Goal: Information Seeking & Learning: Learn about a topic

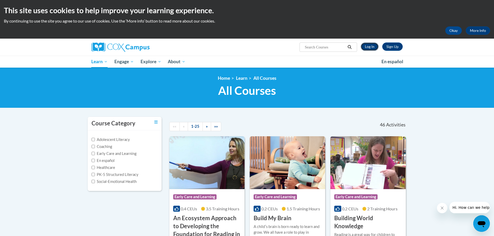
click at [371, 49] on link "Log In" at bounding box center [370, 47] width 18 height 8
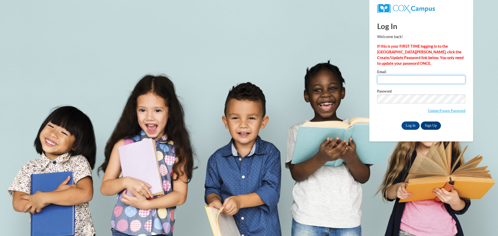
click at [426, 83] on input "Email" at bounding box center [421, 79] width 88 height 9
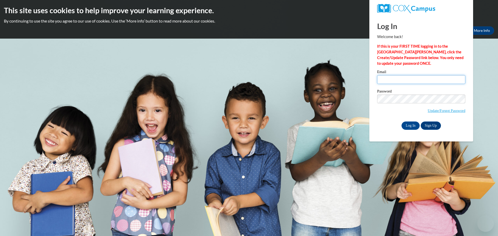
type input "meistk@collierschools.com"
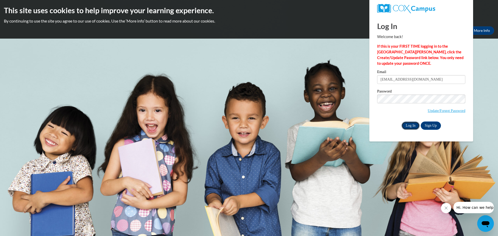
click at [409, 122] on input "Log In" at bounding box center [411, 126] width 18 height 8
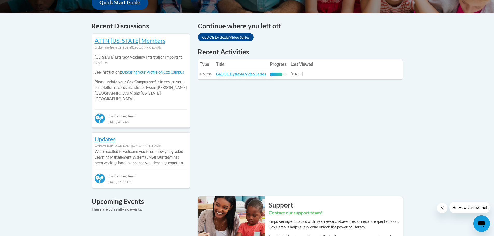
scroll to position [233, 0]
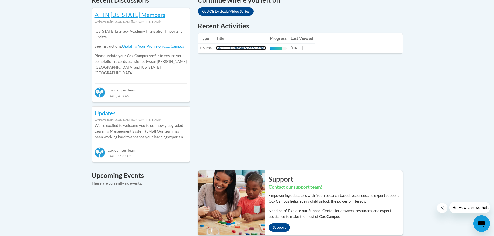
click at [246, 49] on link "GaDOE Dyslexia Video Series" at bounding box center [241, 48] width 50 height 4
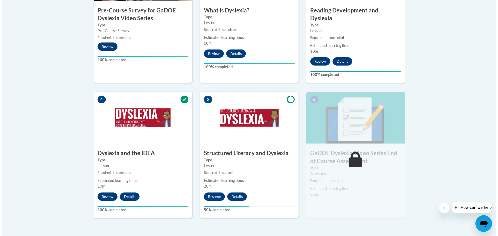
scroll to position [259, 0]
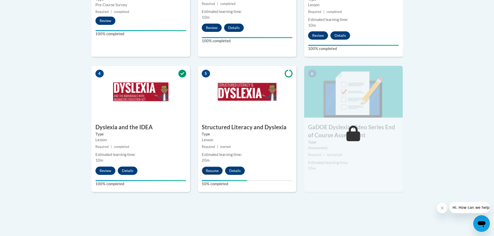
click at [213, 167] on button "Resume" at bounding box center [212, 171] width 21 height 8
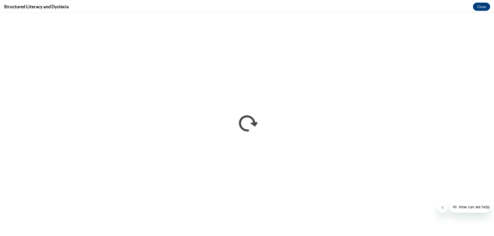
scroll to position [0, 0]
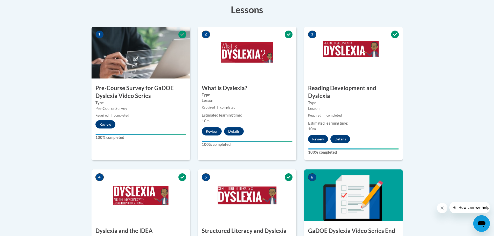
scroll to position [285, 0]
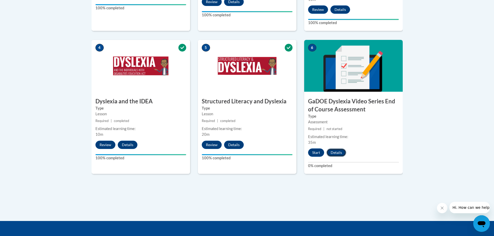
click at [333, 149] on button "Details" at bounding box center [337, 153] width 20 height 8
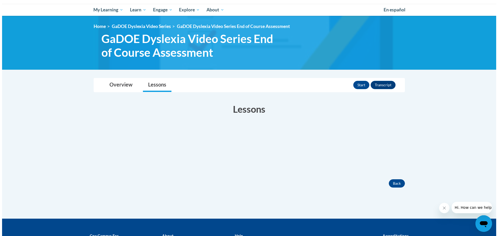
scroll to position [78, 0]
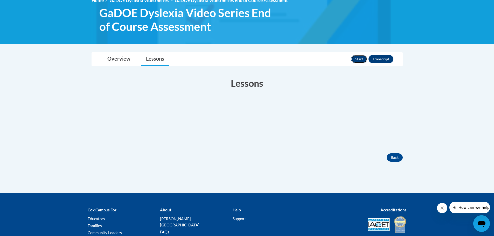
click at [361, 60] on button "Start" at bounding box center [359, 59] width 16 height 8
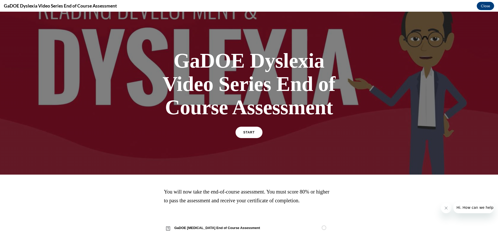
scroll to position [12, 0]
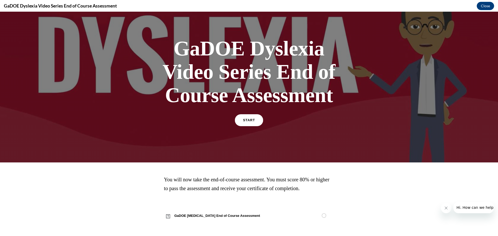
click at [241, 118] on link "START" at bounding box center [249, 120] width 28 height 12
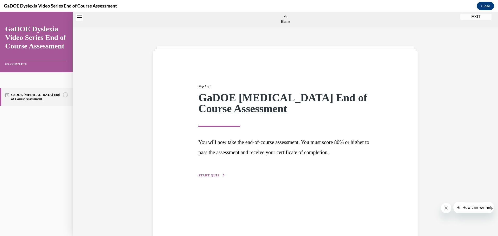
scroll to position [16, 0]
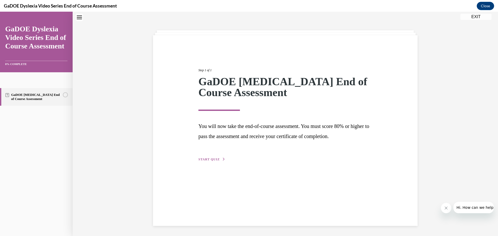
click at [214, 158] on span "START QUIZ" at bounding box center [208, 160] width 21 height 4
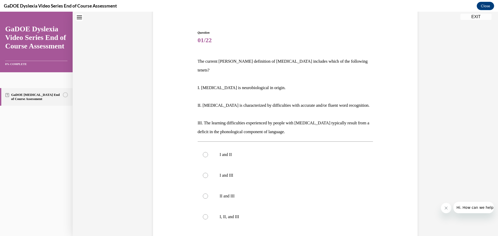
scroll to position [68, 0]
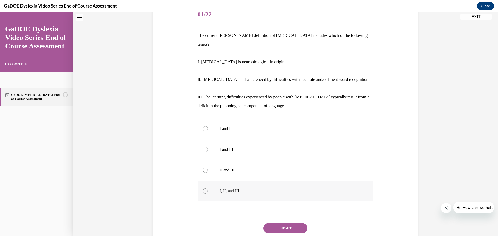
click at [214, 181] on label "I, II, and III" at bounding box center [286, 191] width 176 height 21
click at [208, 189] on input "I, II, and III" at bounding box center [205, 191] width 5 height 5
radio input "true"
click at [279, 223] on button "SUBMIT" at bounding box center [285, 228] width 44 height 10
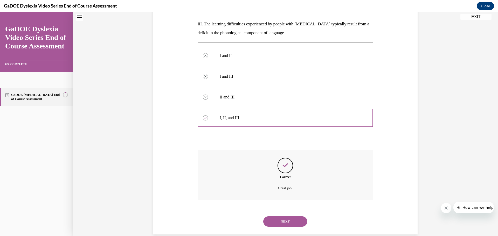
click at [283, 217] on button "NEXT" at bounding box center [285, 222] width 44 height 10
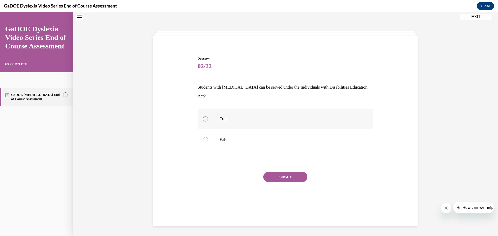
click at [248, 116] on label "True" at bounding box center [286, 119] width 176 height 21
click at [208, 116] on input "True" at bounding box center [205, 118] width 5 height 5
radio input "true"
click at [279, 172] on button "SUBMIT" at bounding box center [285, 177] width 44 height 10
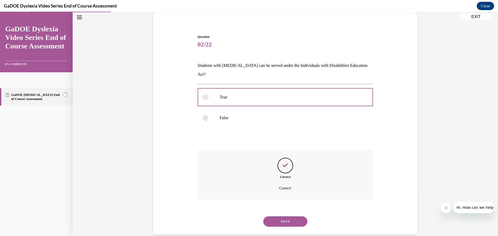
click at [285, 217] on button "NEXT" at bounding box center [285, 222] width 44 height 10
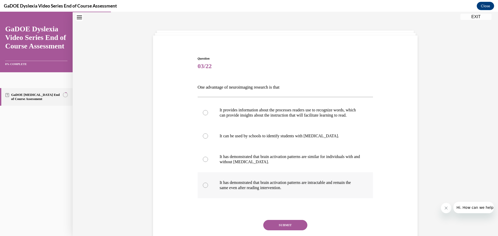
click at [280, 197] on label "It has demonstrated that brain activation patterns are intractable and remain t…" at bounding box center [286, 185] width 176 height 26
click at [208, 188] on input "It has demonstrated that brain activation patterns are intractable and remain t…" at bounding box center [205, 185] width 5 height 5
radio input "true"
click at [271, 231] on button "SUBMIT" at bounding box center [285, 225] width 44 height 10
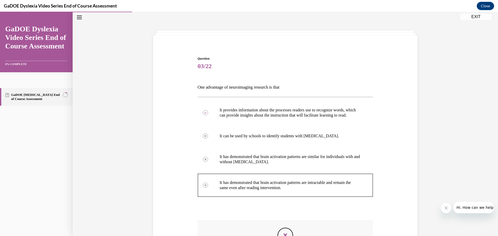
scroll to position [100, 0]
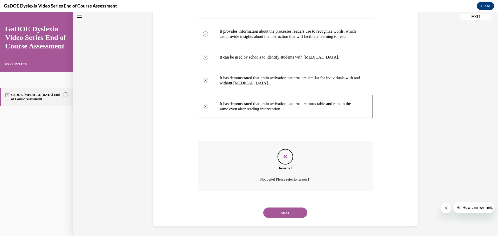
click at [292, 212] on button "NEXT" at bounding box center [285, 213] width 44 height 10
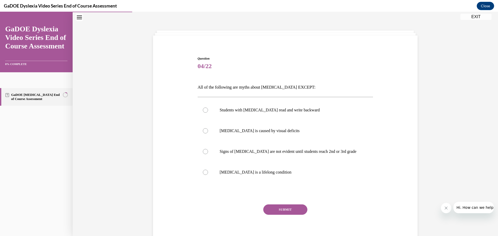
click at [475, 18] on button "EXIT" at bounding box center [475, 17] width 31 height 6
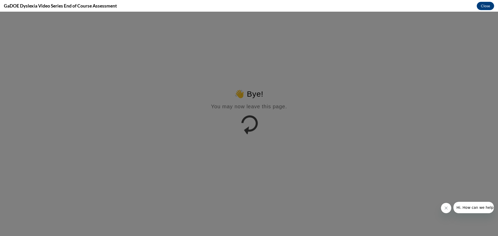
scroll to position [0, 0]
